Goal: Find specific page/section: Find specific page/section

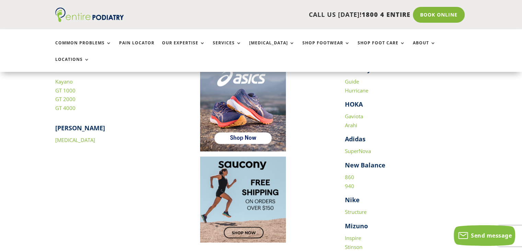
scroll to position [970, 0]
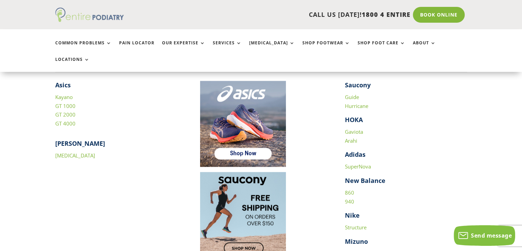
click at [83, 20] on img at bounding box center [89, 15] width 69 height 14
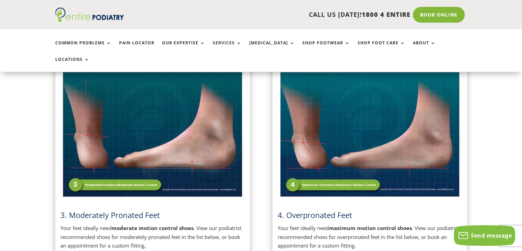
scroll to position [420, 0]
